Goal: Task Accomplishment & Management: Manage account settings

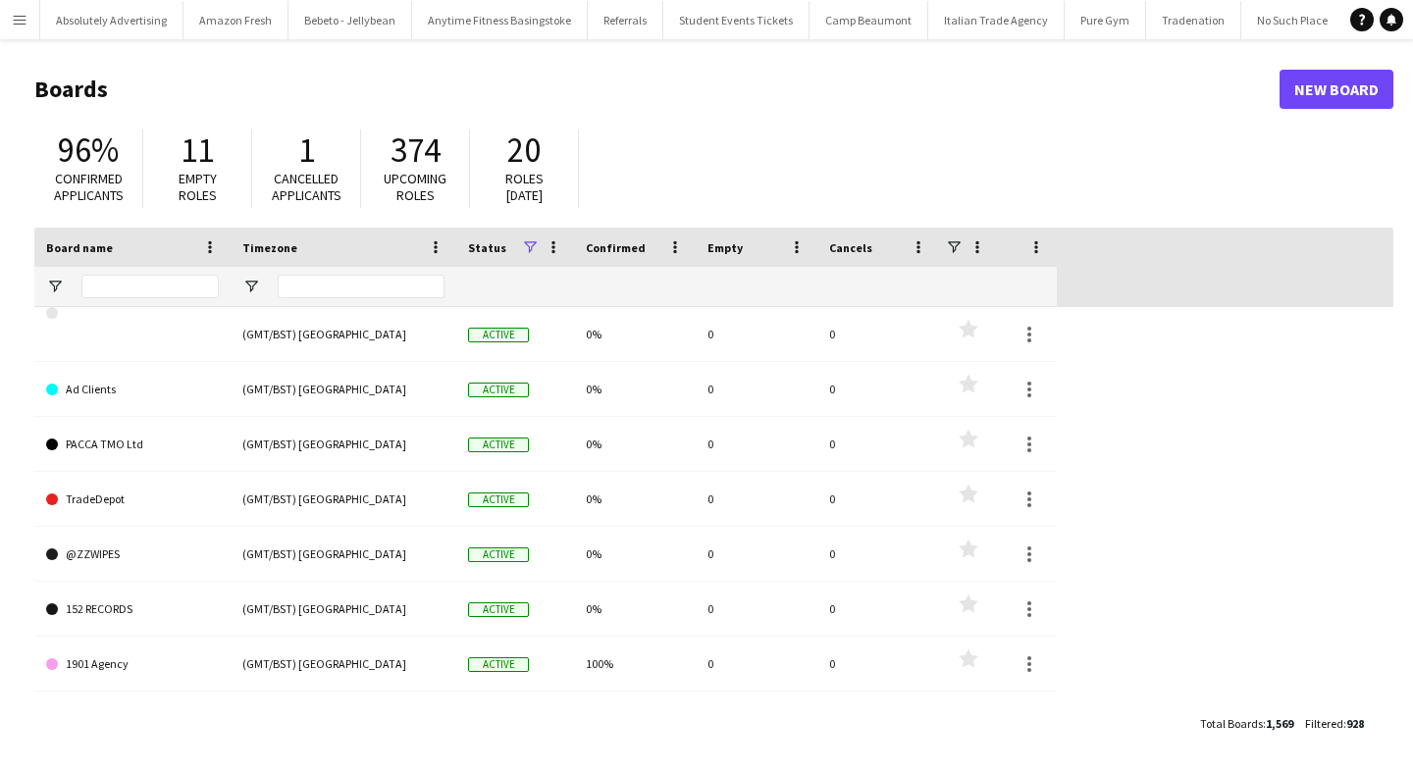
click at [22, 10] on button "Menu" at bounding box center [19, 19] width 39 height 39
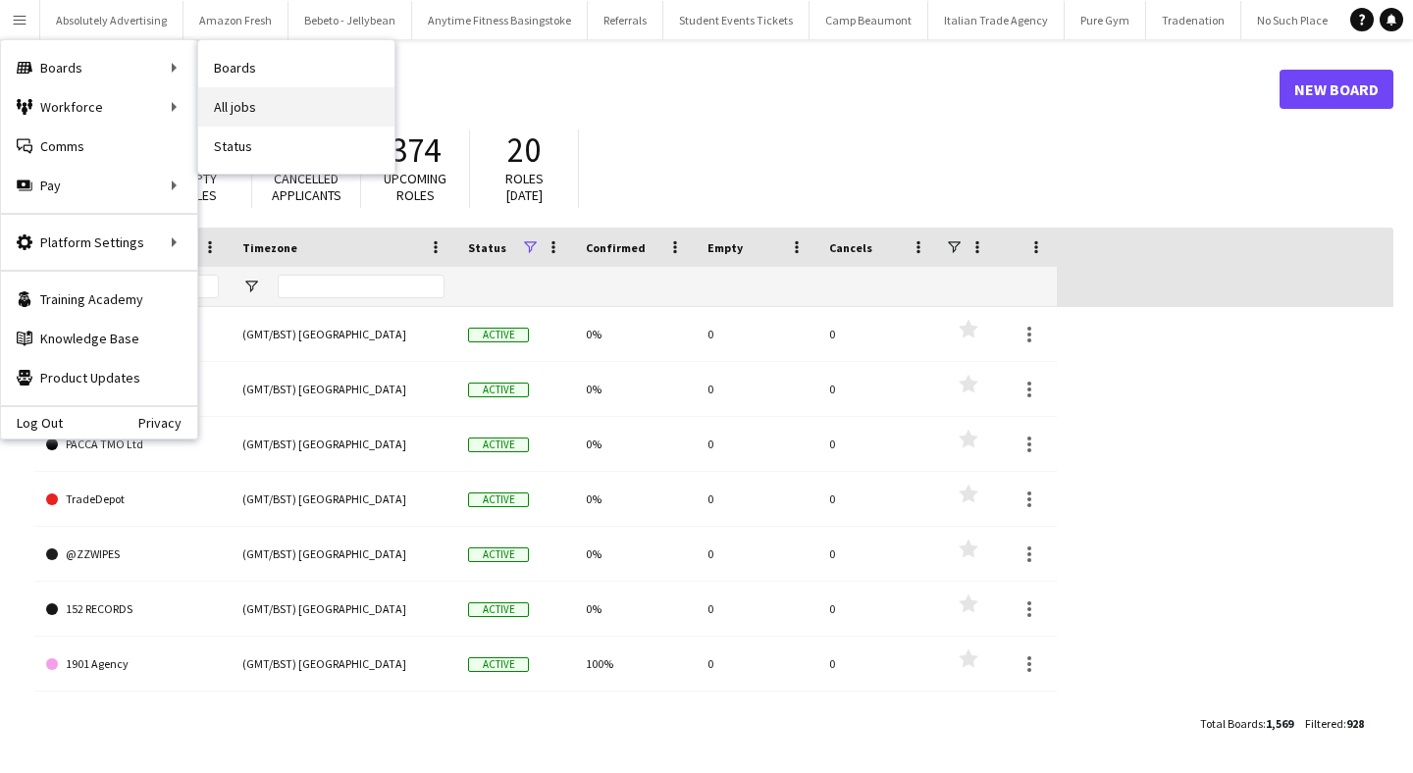
click at [262, 107] on link "All jobs" at bounding box center [296, 106] width 196 height 39
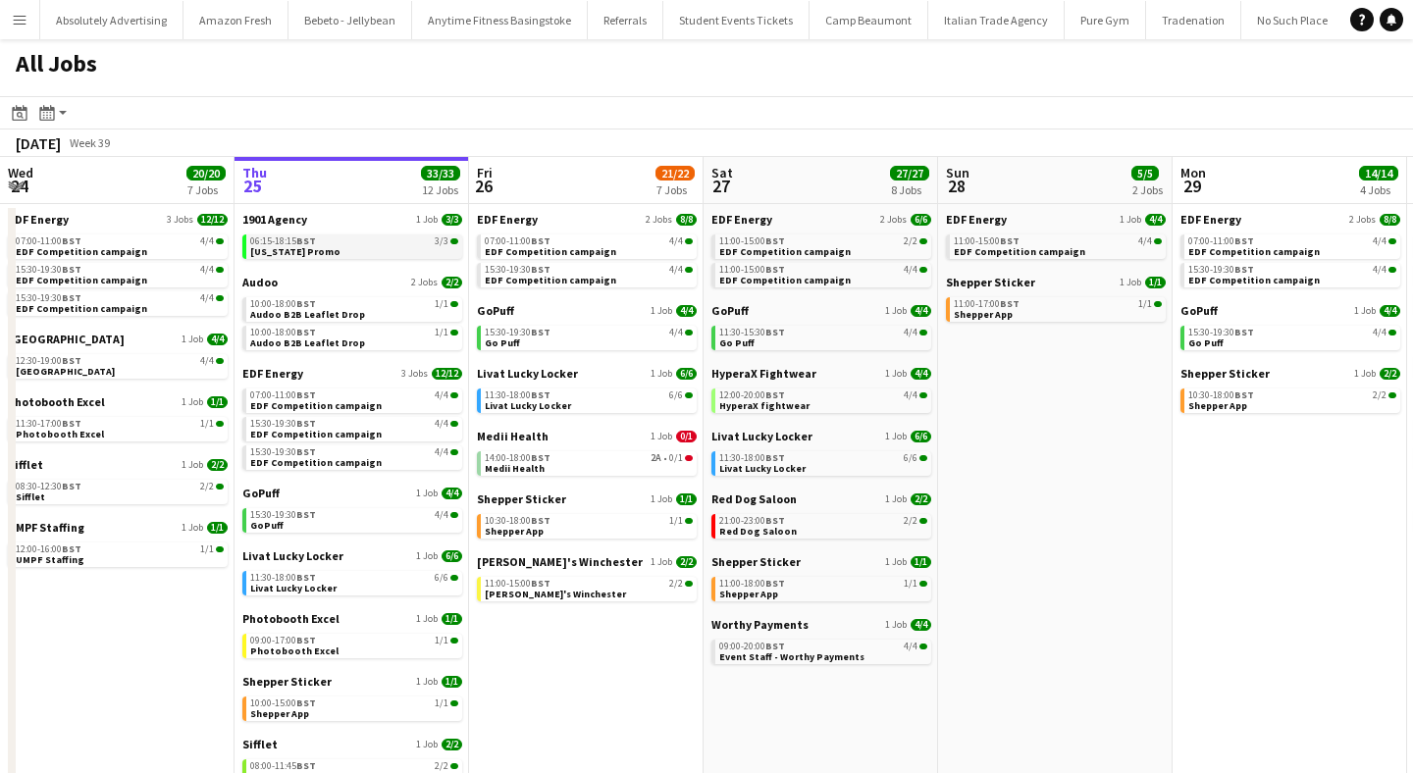
click at [288, 240] on span "06:15-18:15 BST" at bounding box center [283, 242] width 66 height 10
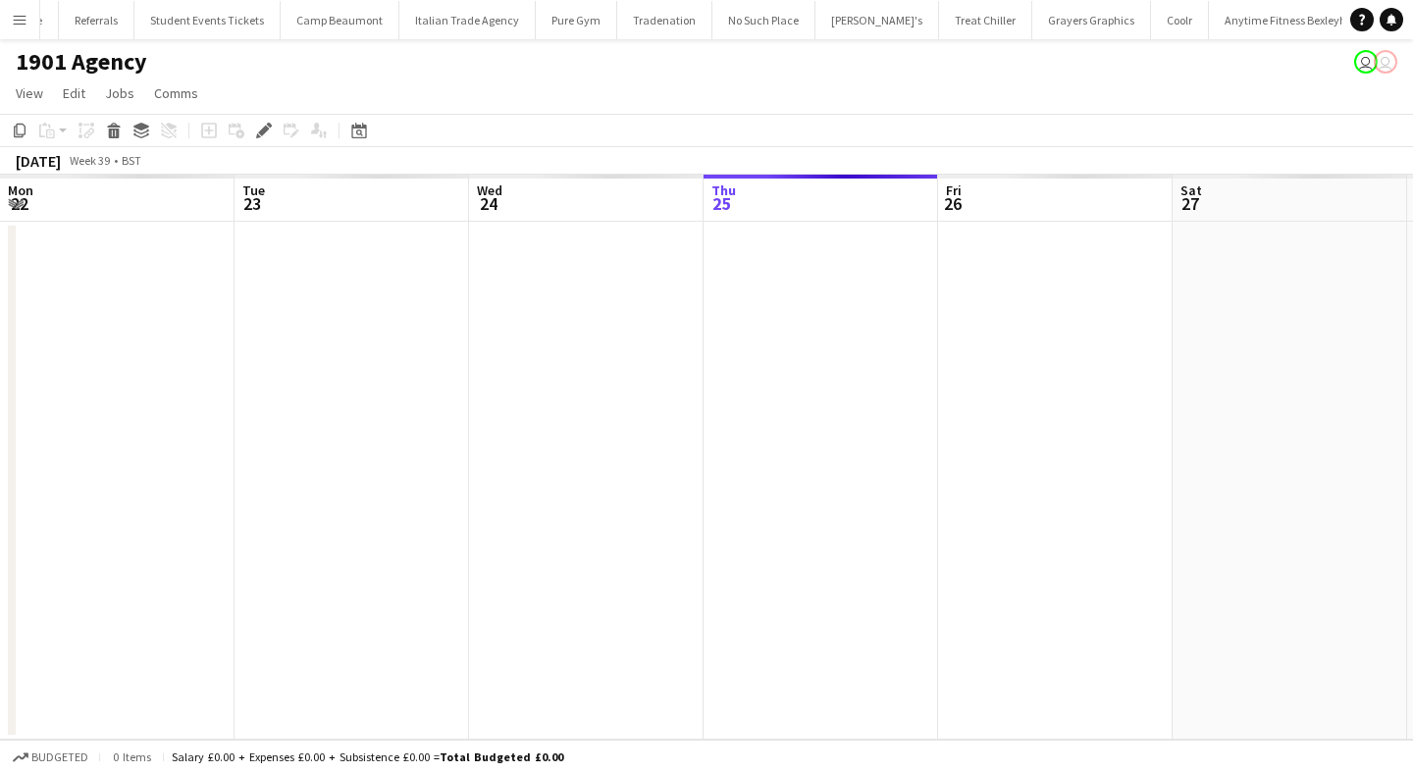
scroll to position [0, 675]
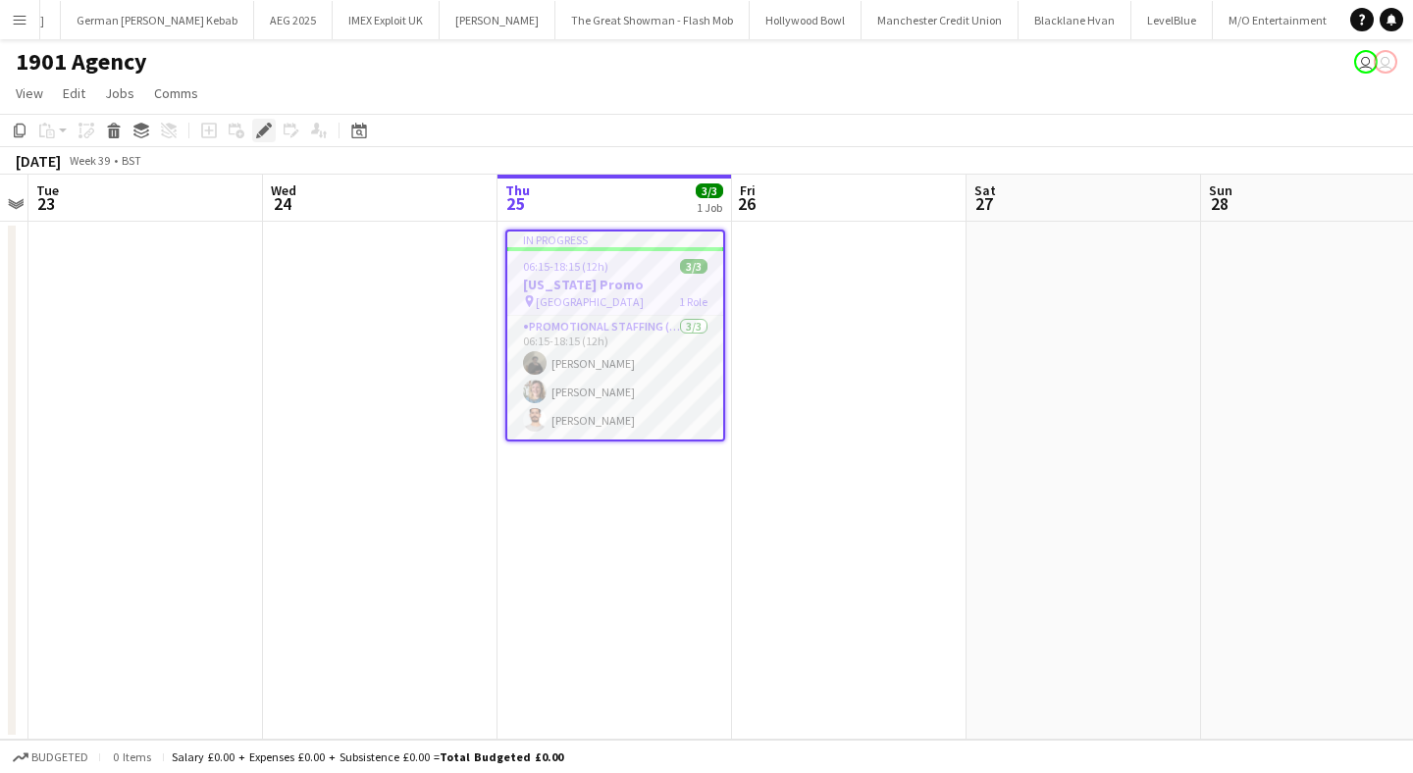
click at [262, 128] on icon "Edit" at bounding box center [264, 131] width 16 height 16
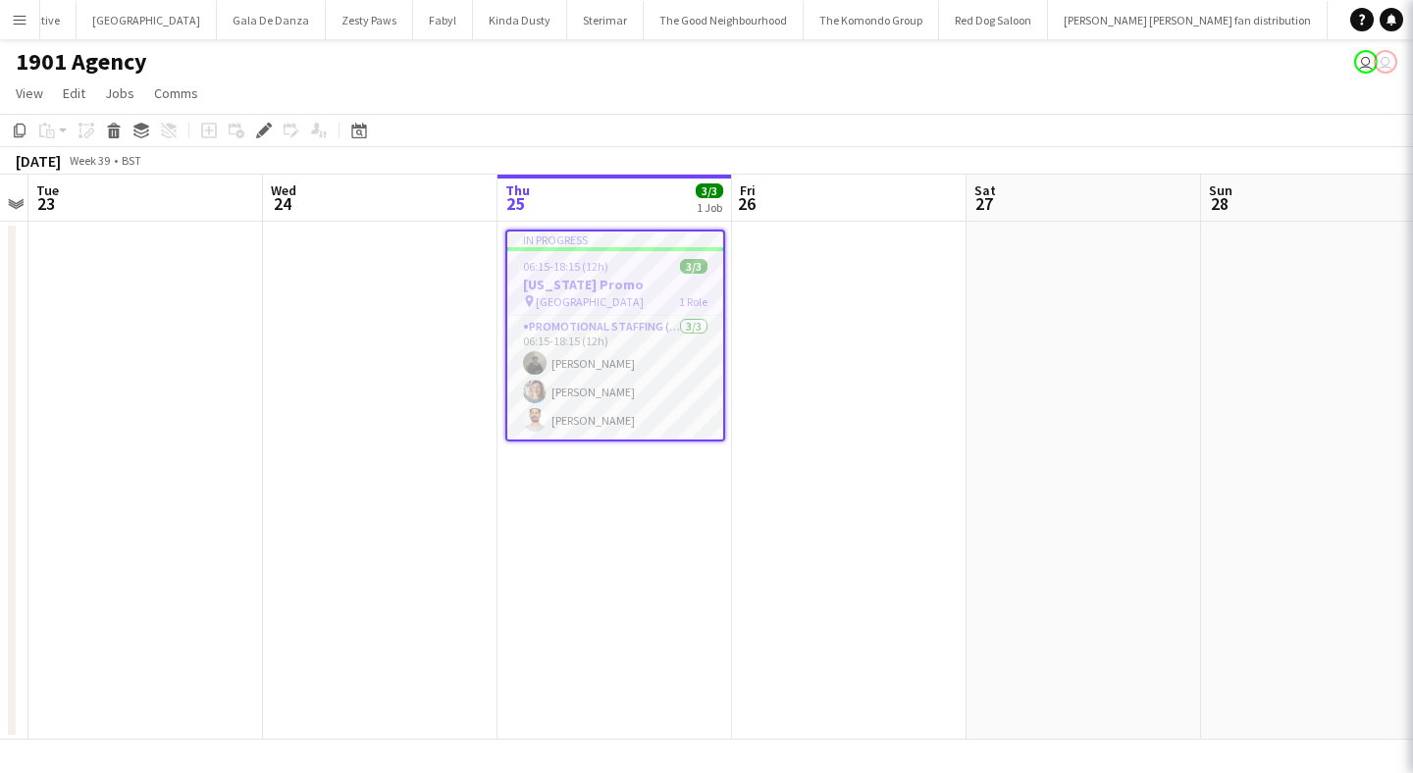
scroll to position [0, 69328]
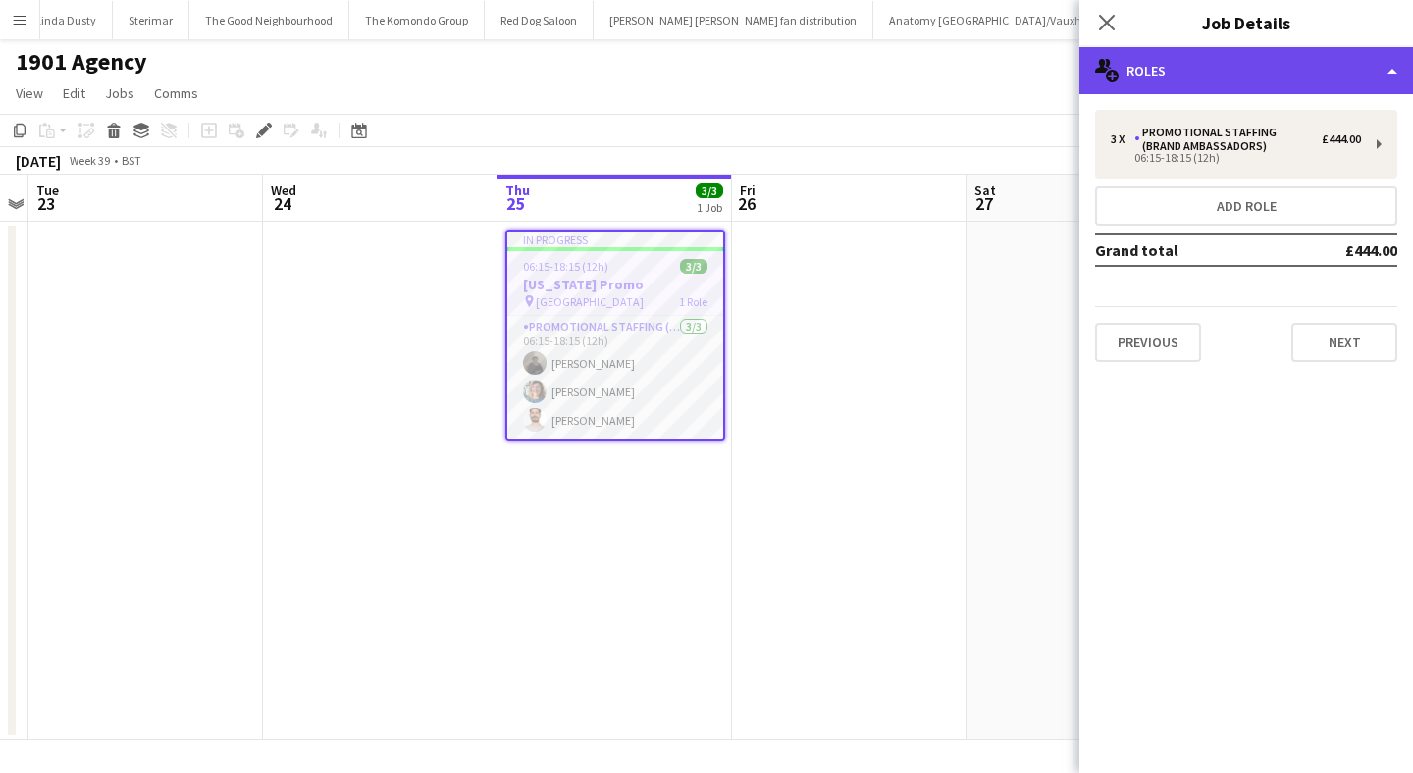
click at [1224, 67] on div "multiple-users-add Roles" at bounding box center [1247, 70] width 334 height 47
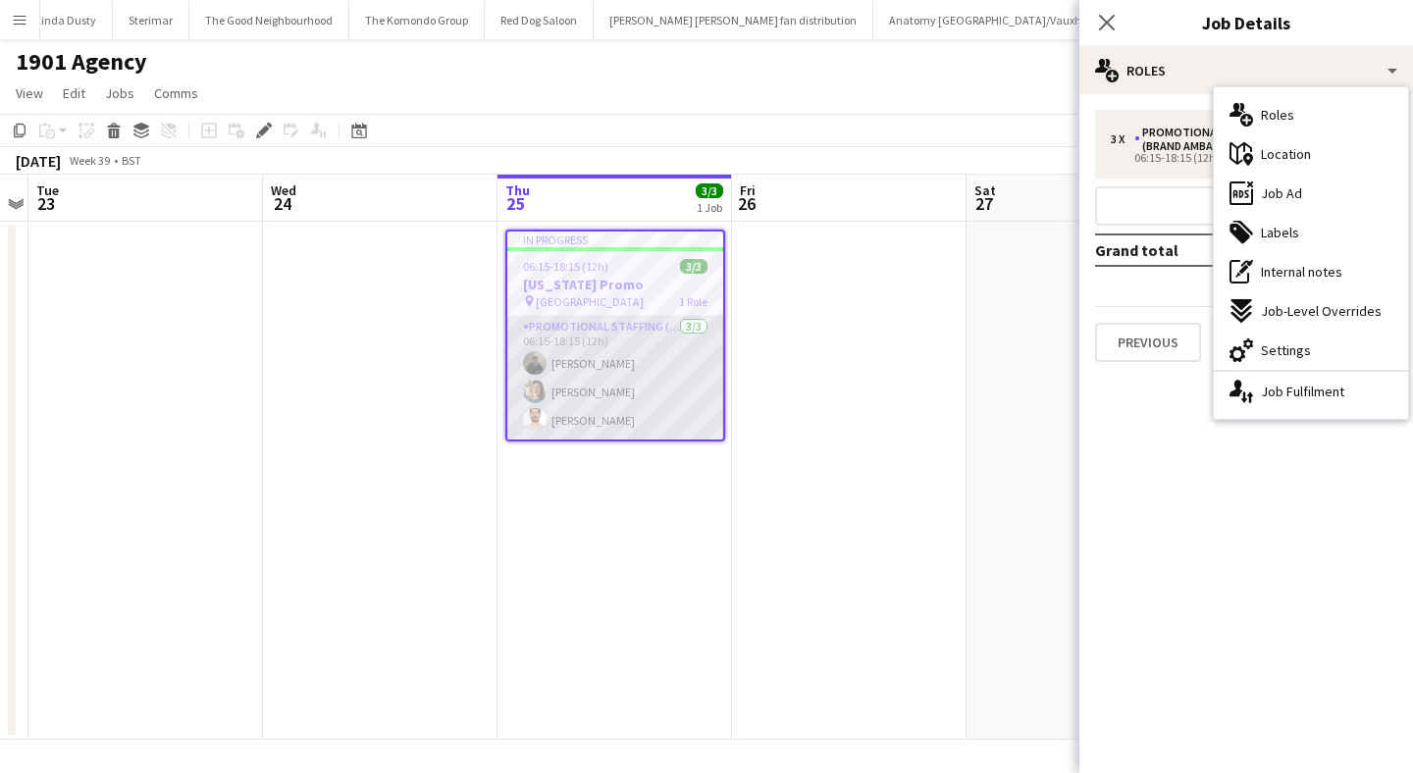
click at [539, 386] on app-user-avatar at bounding box center [535, 392] width 24 height 24
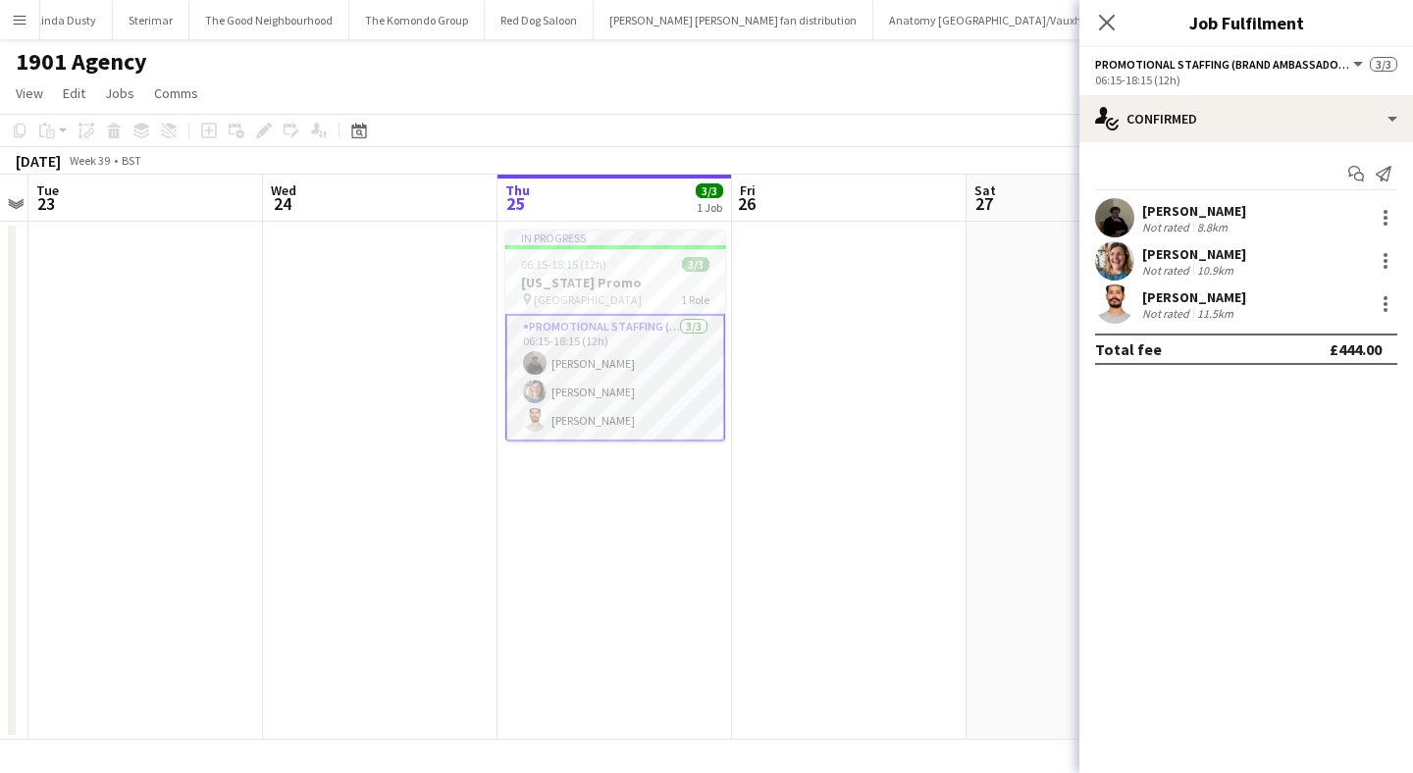
click at [1115, 245] on app-user-avatar at bounding box center [1114, 260] width 39 height 39
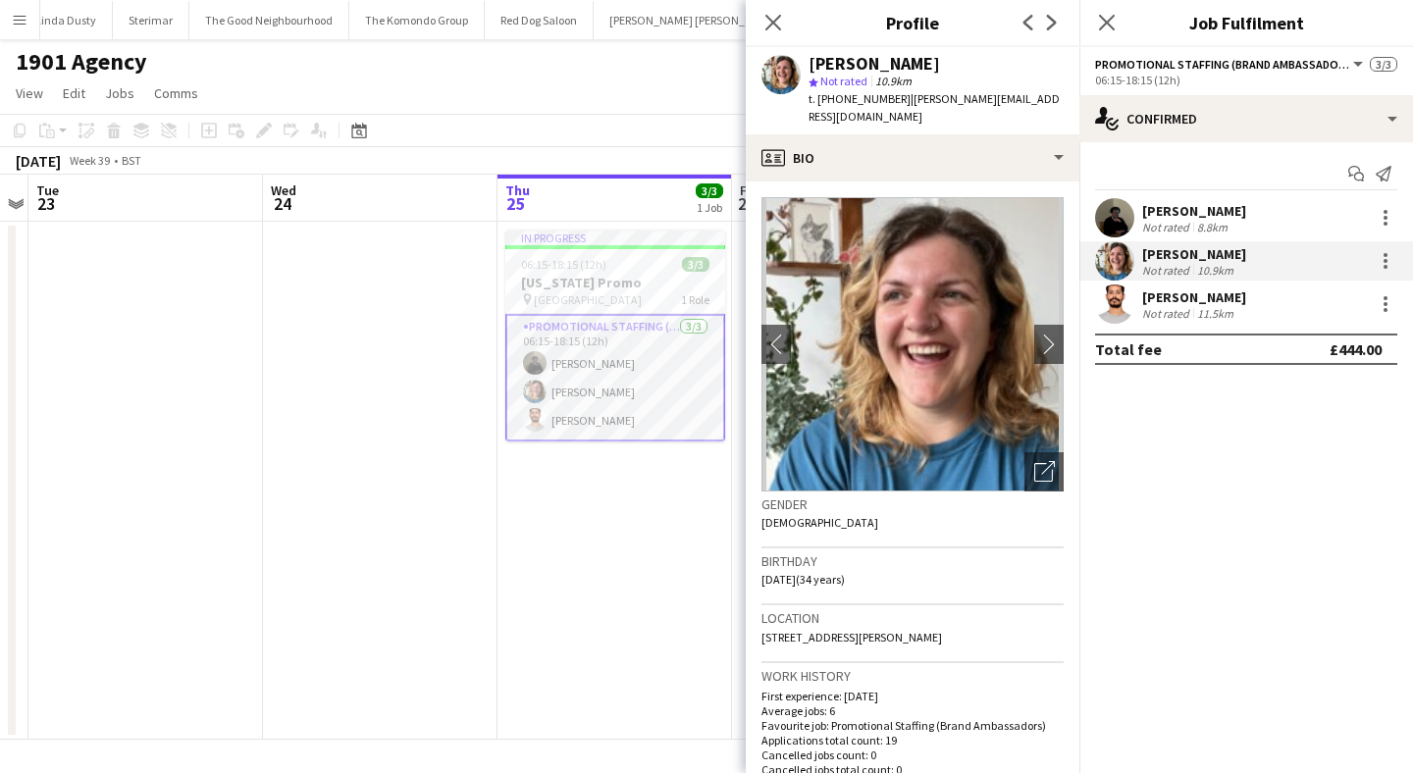
click at [1118, 307] on app-user-avatar at bounding box center [1114, 304] width 39 height 39
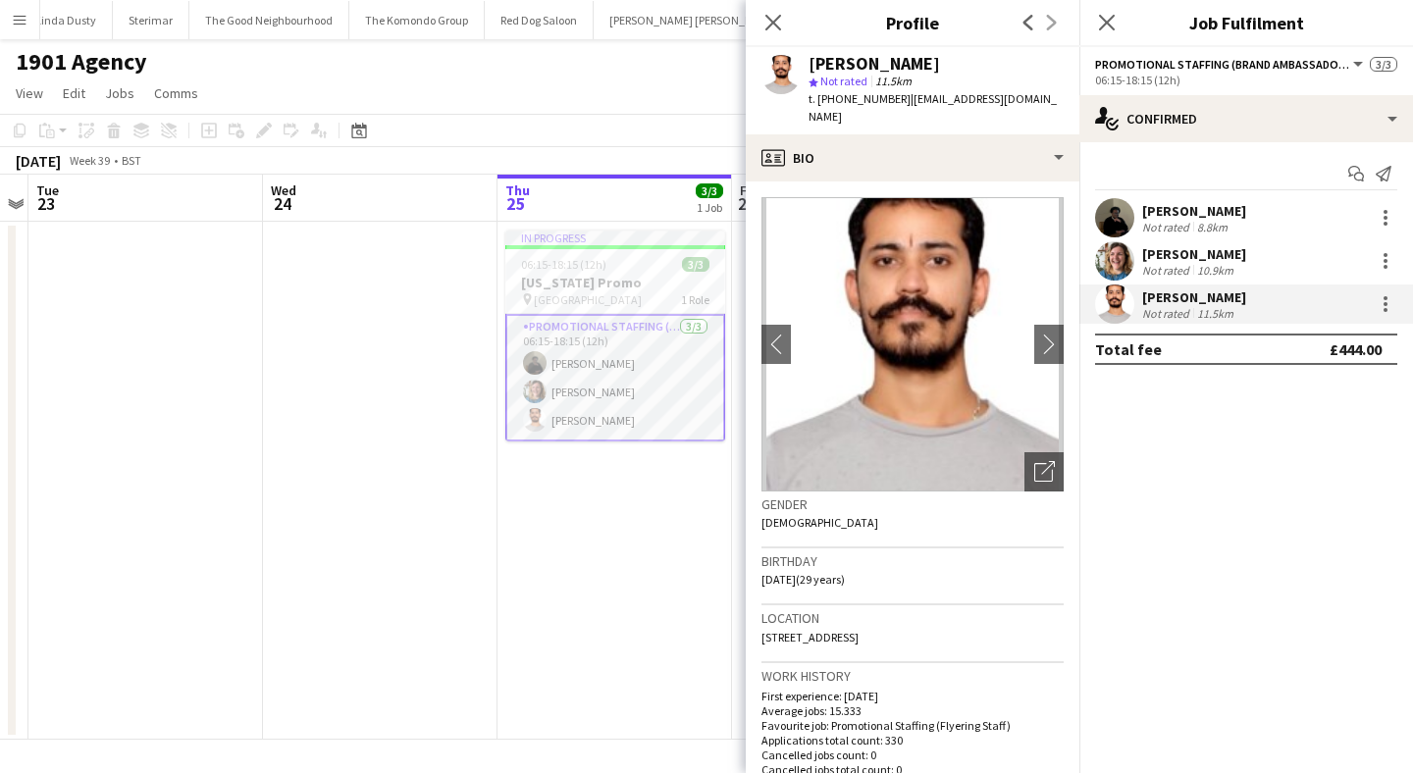
click at [1118, 208] on app-user-avatar at bounding box center [1114, 217] width 39 height 39
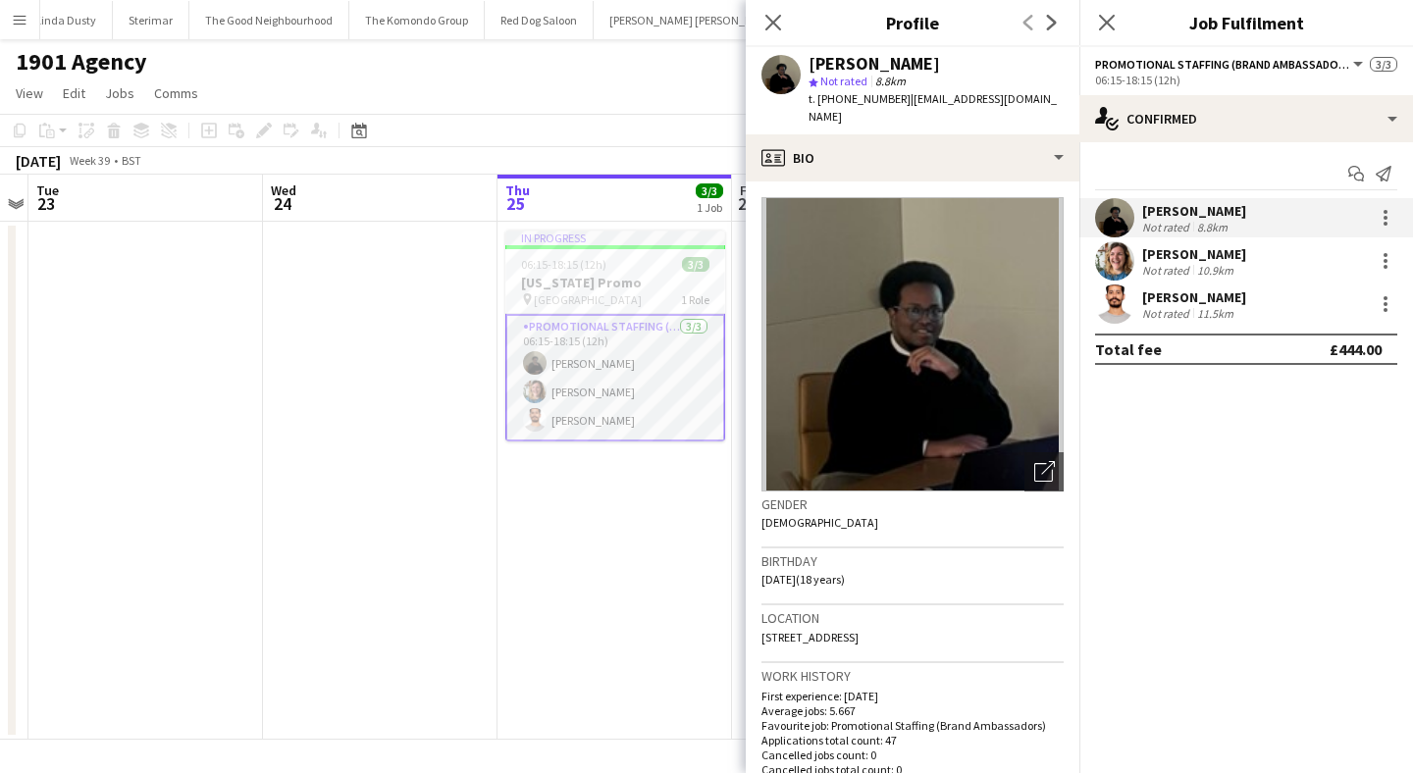
click at [566, 502] on app-date-cell "In progress 06:15-18:15 (12h) 3/3 [US_STATE] Promo pin Kings cross station 1 Ro…" at bounding box center [615, 481] width 235 height 518
